Goal: Obtain resource: Download file/media

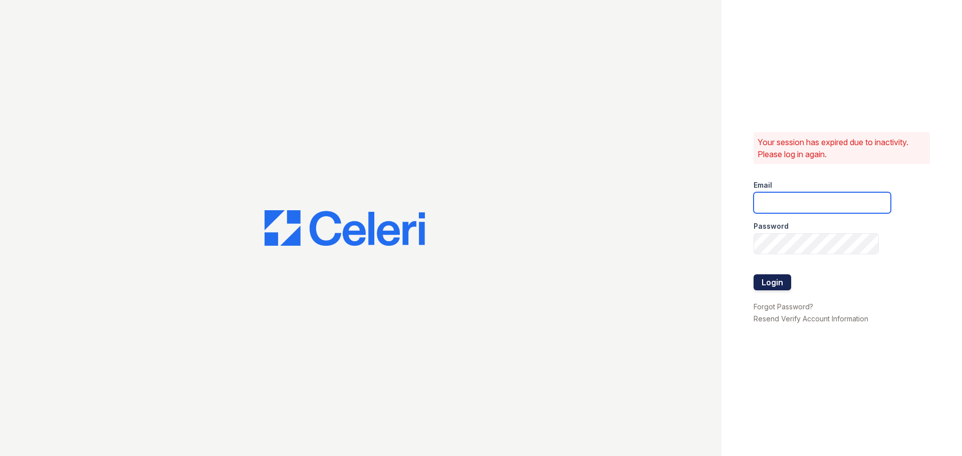
type input "[EMAIL_ADDRESS][DOMAIN_NAME]"
click at [768, 280] on button "Login" at bounding box center [772, 282] width 38 height 16
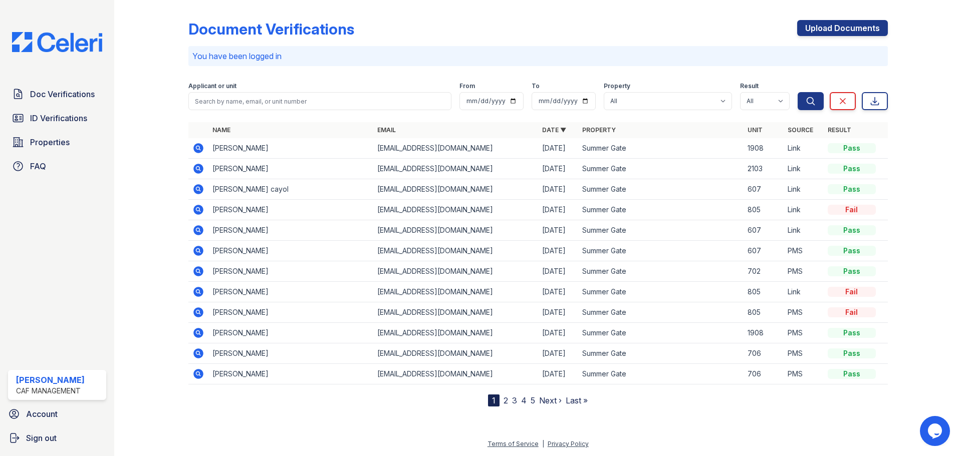
click at [196, 168] on icon at bounding box center [198, 169] width 12 height 12
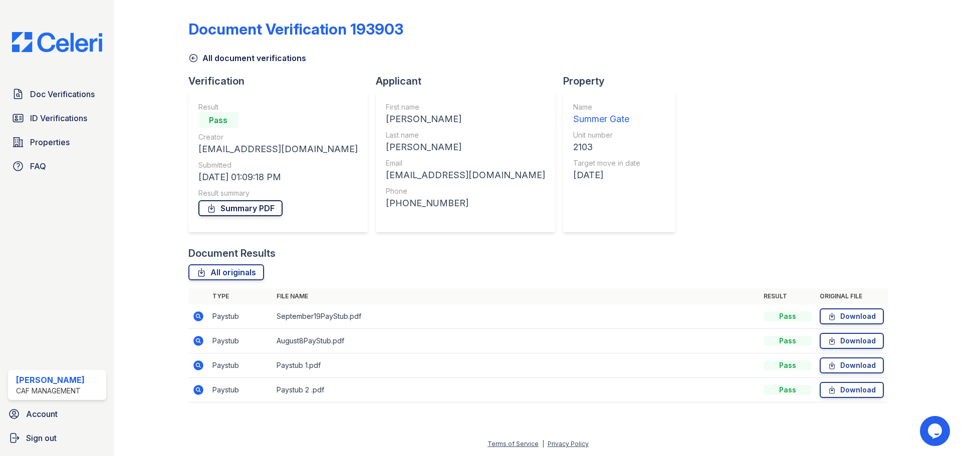
click at [254, 210] on link "Summary PDF" at bounding box center [240, 208] width 84 height 16
